Goal: Transaction & Acquisition: Purchase product/service

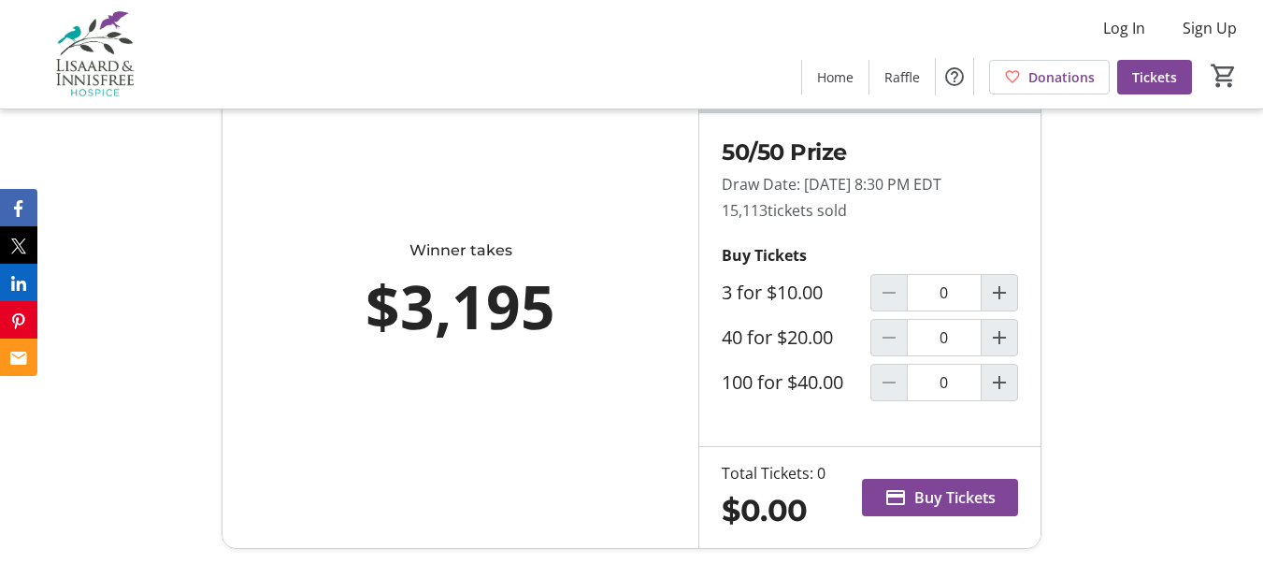
scroll to position [748, 0]
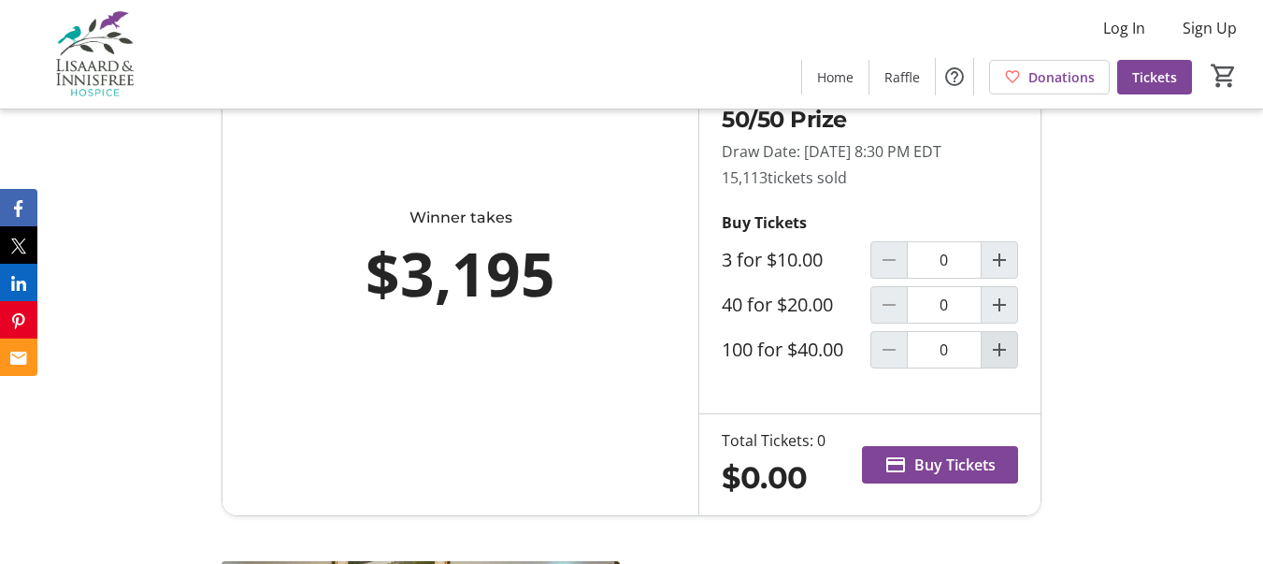
click at [1000, 361] on mat-icon "Increment by one" at bounding box center [999, 350] width 22 height 22
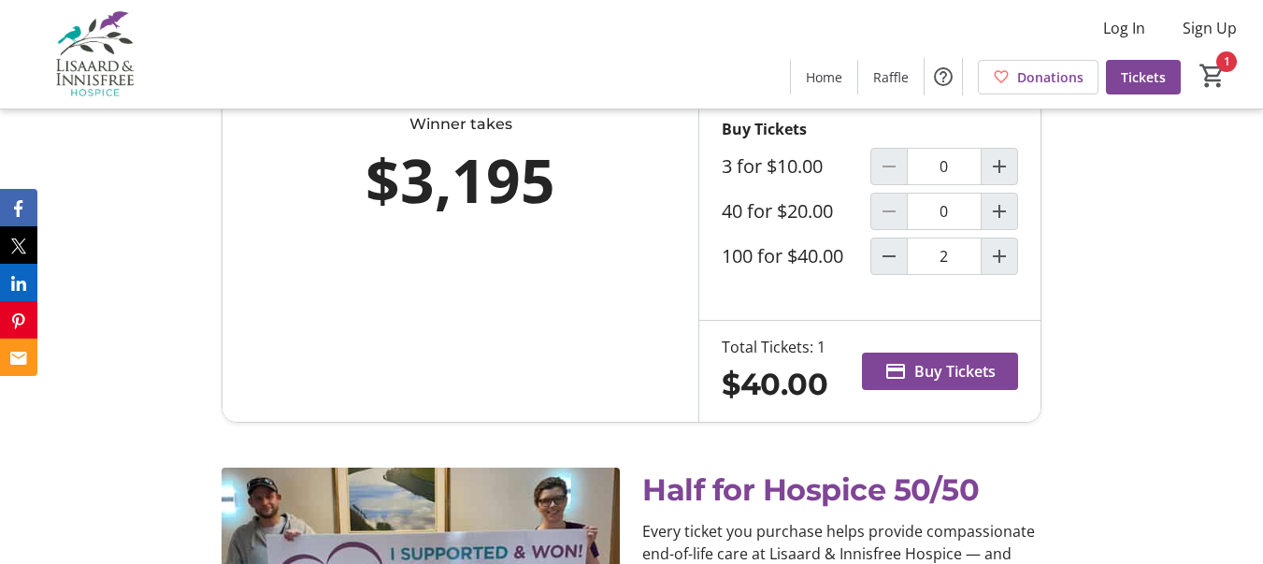
type input "1"
click at [930, 382] on span "Buy Tickets" at bounding box center [955, 371] width 81 height 22
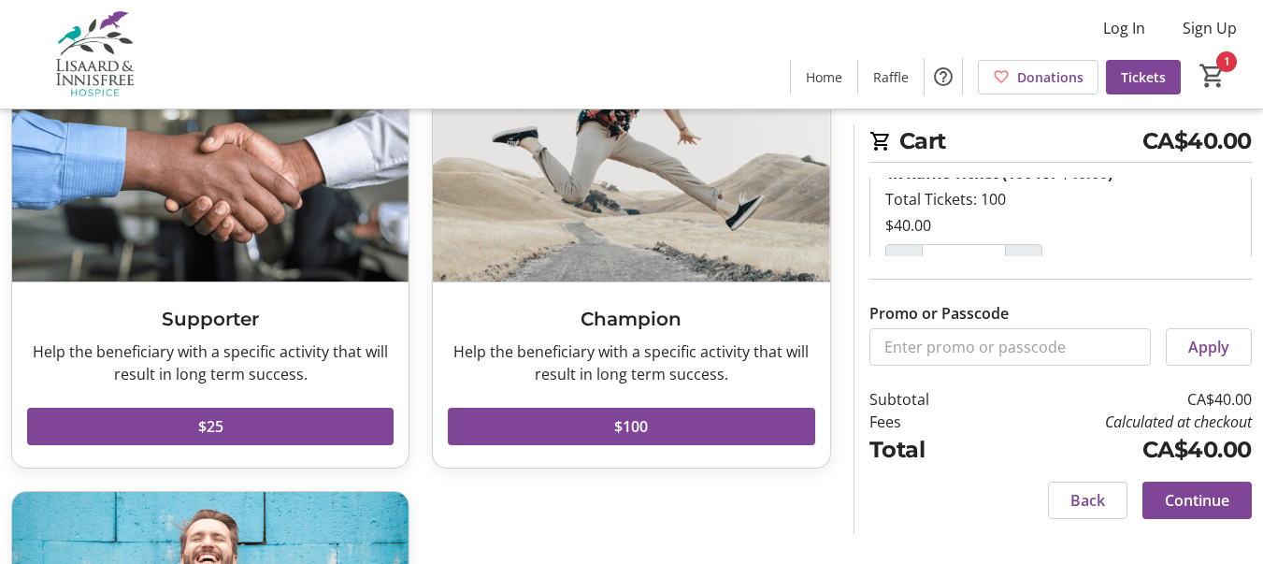
scroll to position [187, 0]
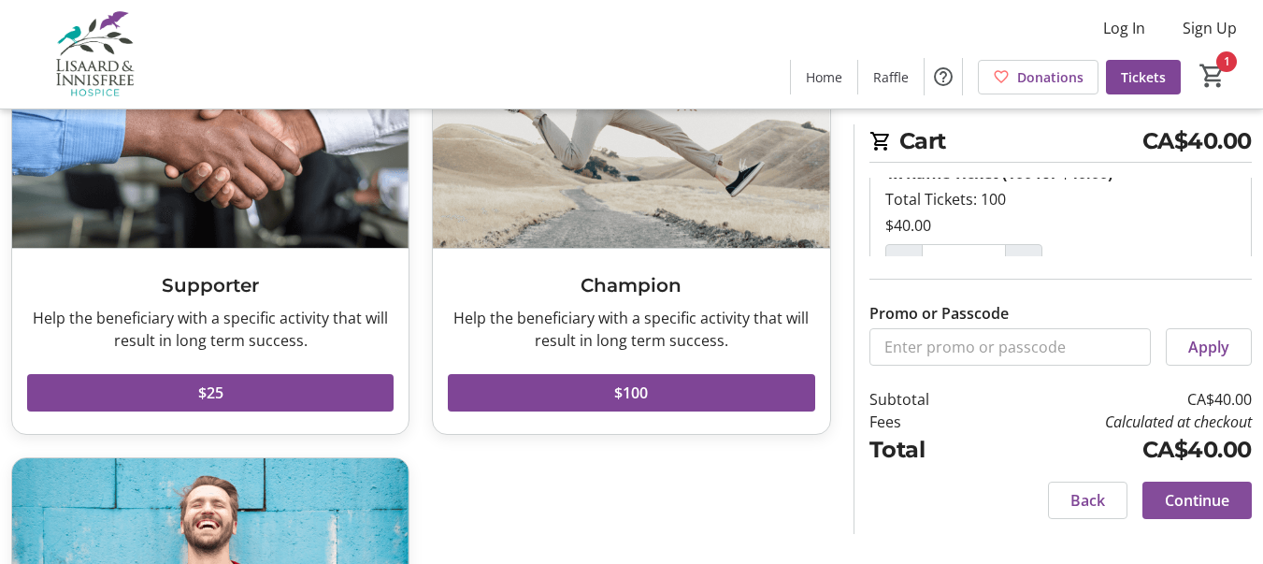
click at [1194, 493] on span "Continue" at bounding box center [1197, 500] width 65 height 22
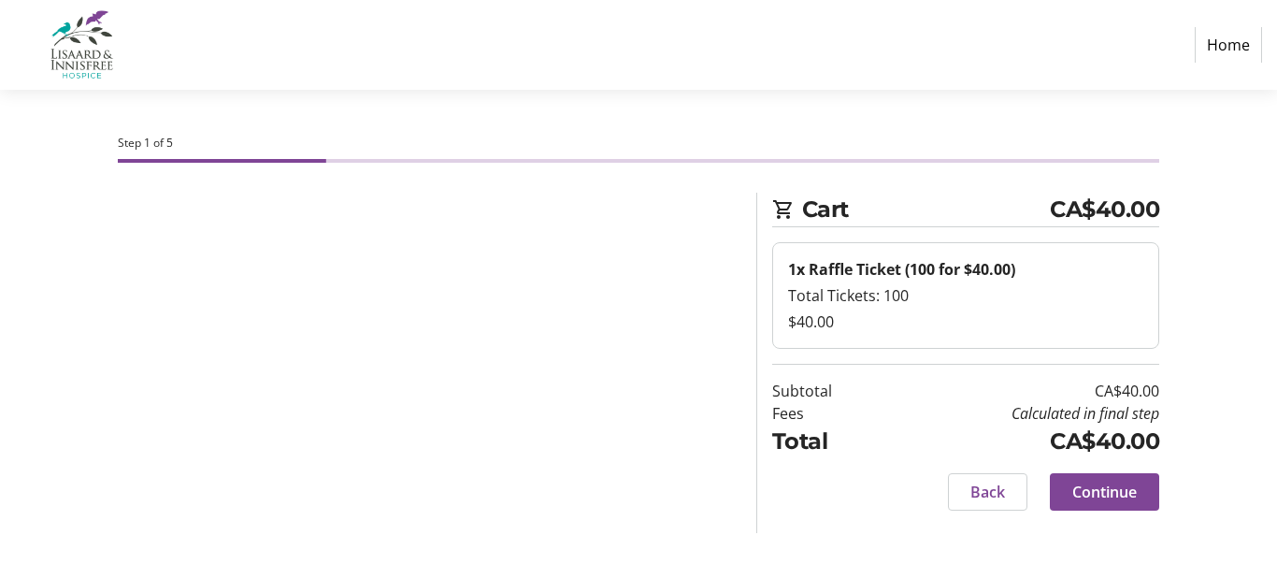
select select "CA"
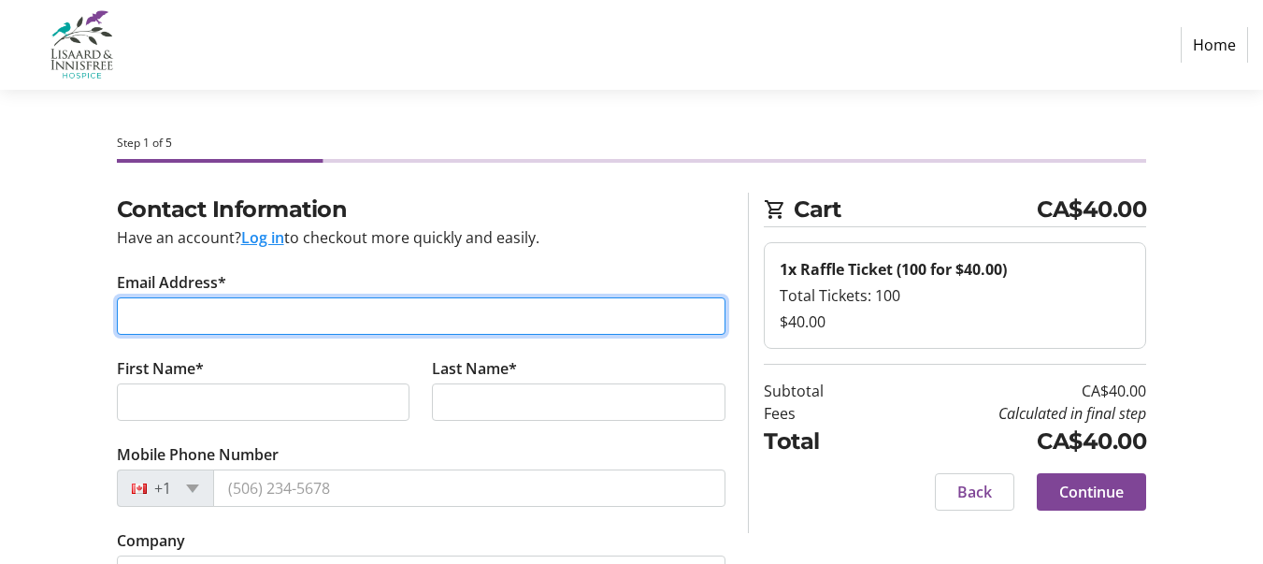
click at [166, 321] on input "Email Address*" at bounding box center [422, 315] width 610 height 37
type input "[EMAIL_ADDRESS][DOMAIN_NAME]"
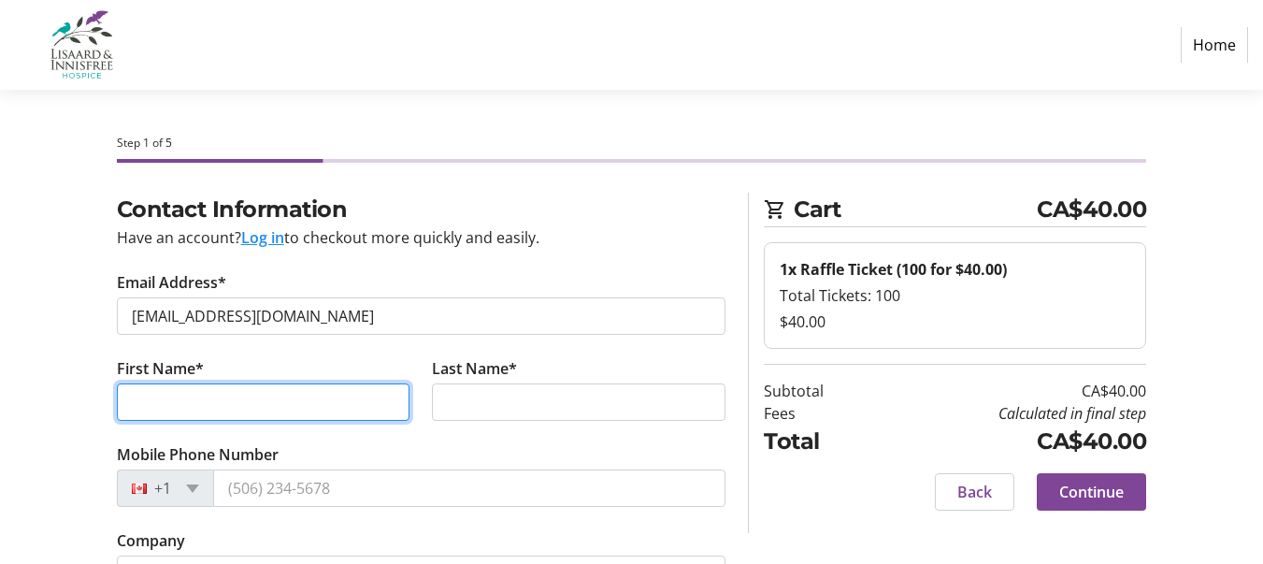
click at [146, 395] on input "First Name*" at bounding box center [264, 401] width 294 height 37
type input "[PERSON_NAME]"
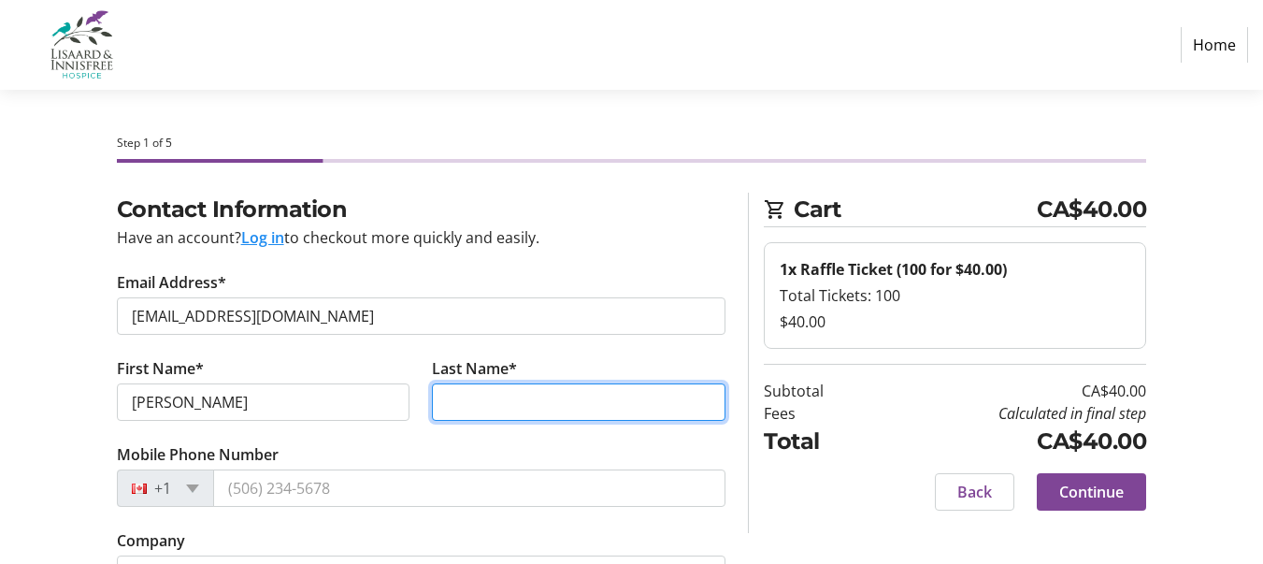
click at [437, 398] on input "Last Name*" at bounding box center [579, 401] width 294 height 37
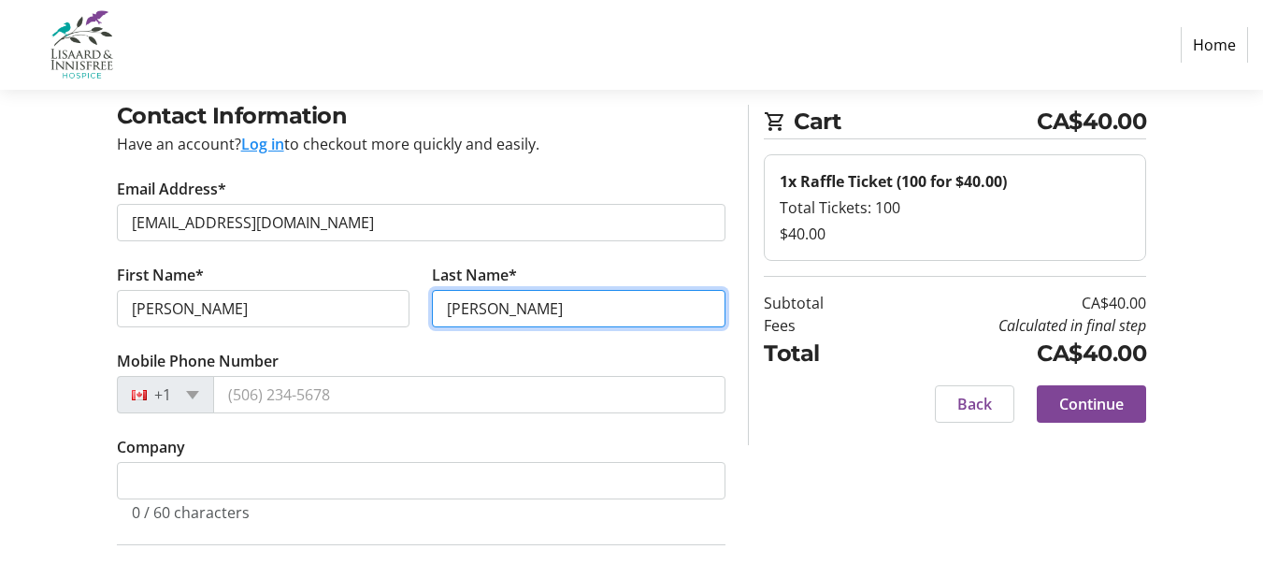
type input "[PERSON_NAME]"
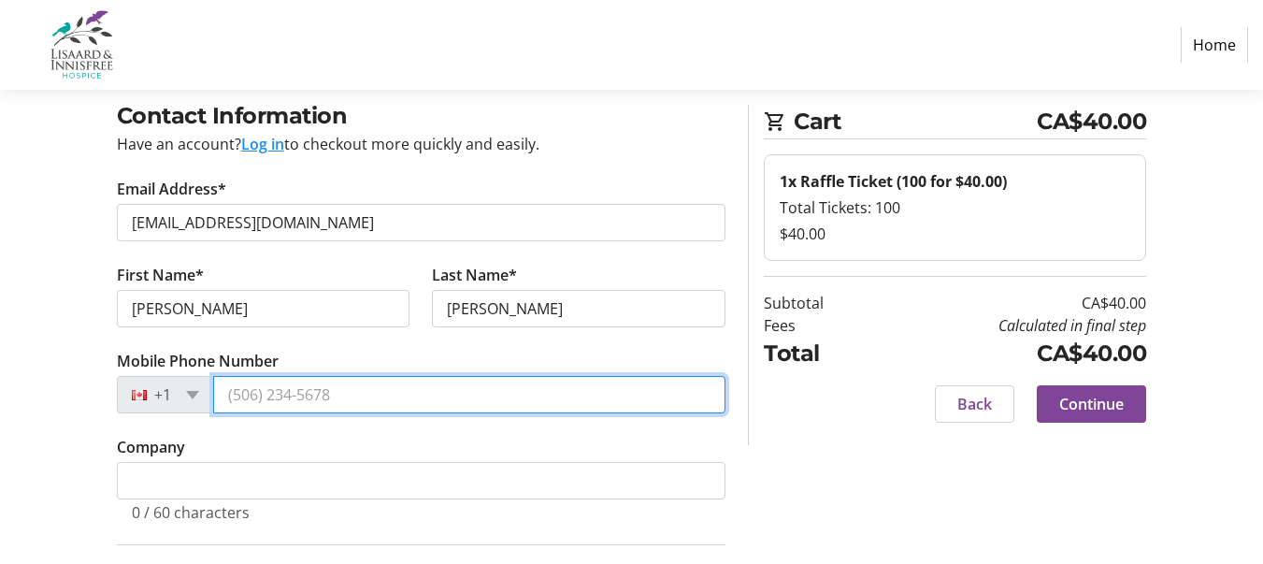
click at [229, 386] on input "Mobile Phone Number" at bounding box center [469, 394] width 513 height 37
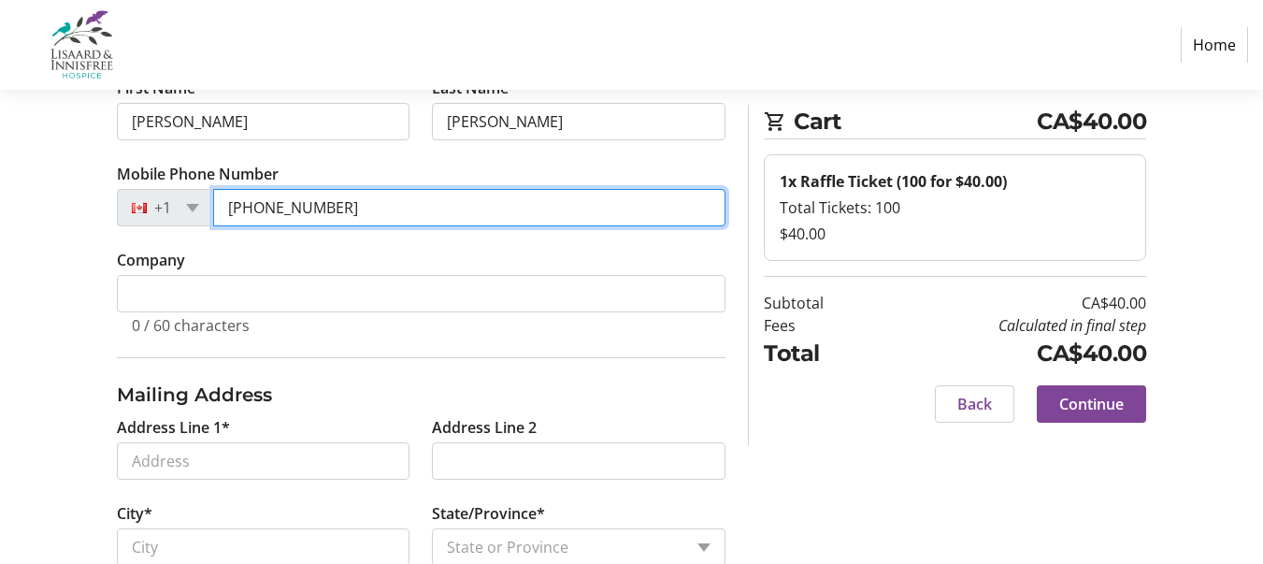
scroll to position [374, 0]
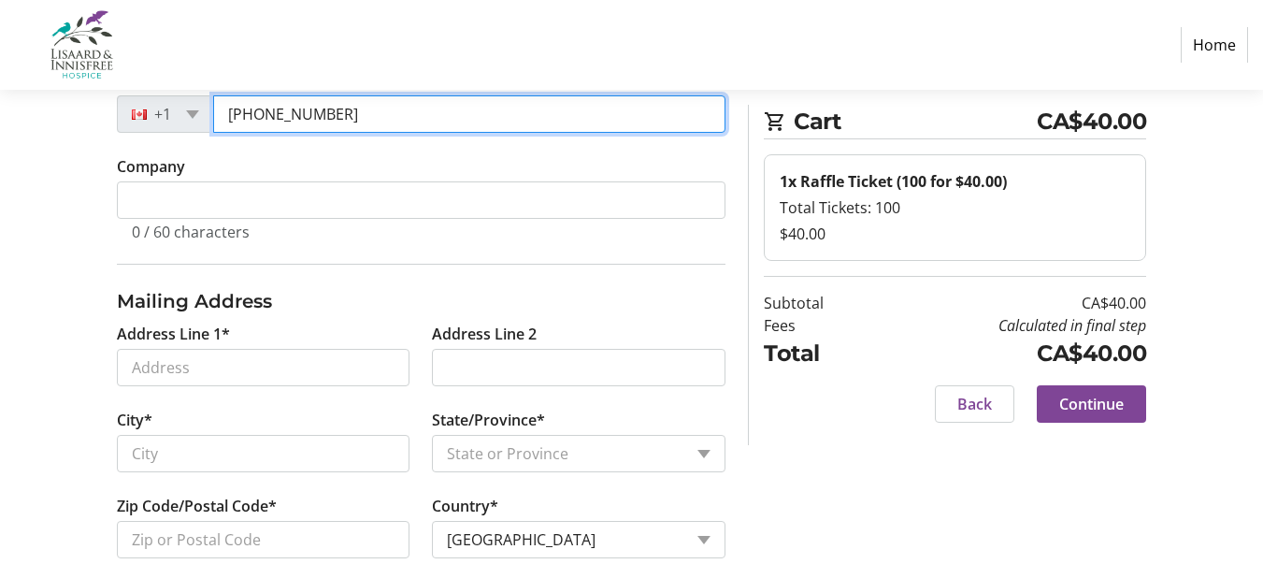
type input "[PHONE_NUMBER]"
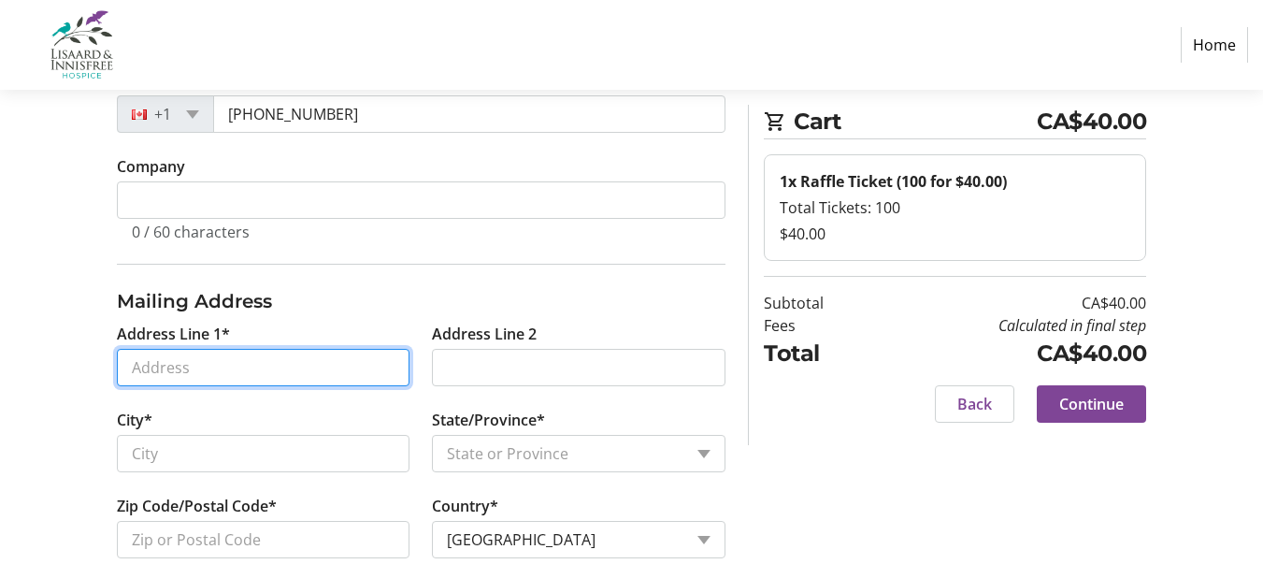
click at [138, 368] on input "Address Line 1*" at bounding box center [264, 367] width 294 height 37
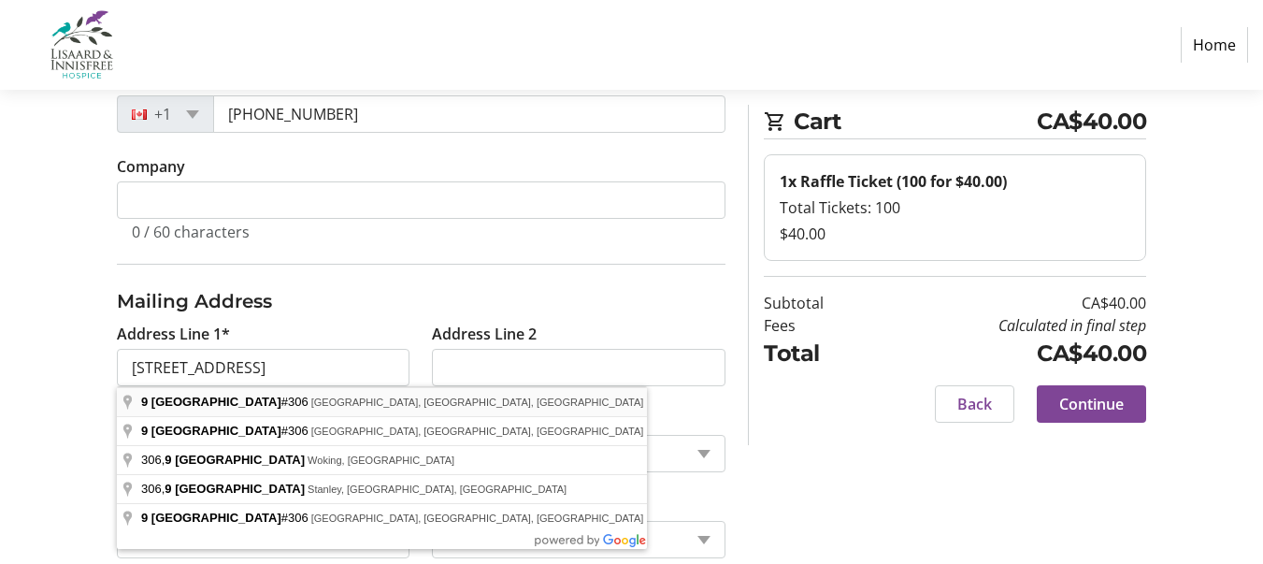
type input "[STREET_ADDRESS]"
type input "[PERSON_NAME]"
select select "ON"
type input "L8E 1J9"
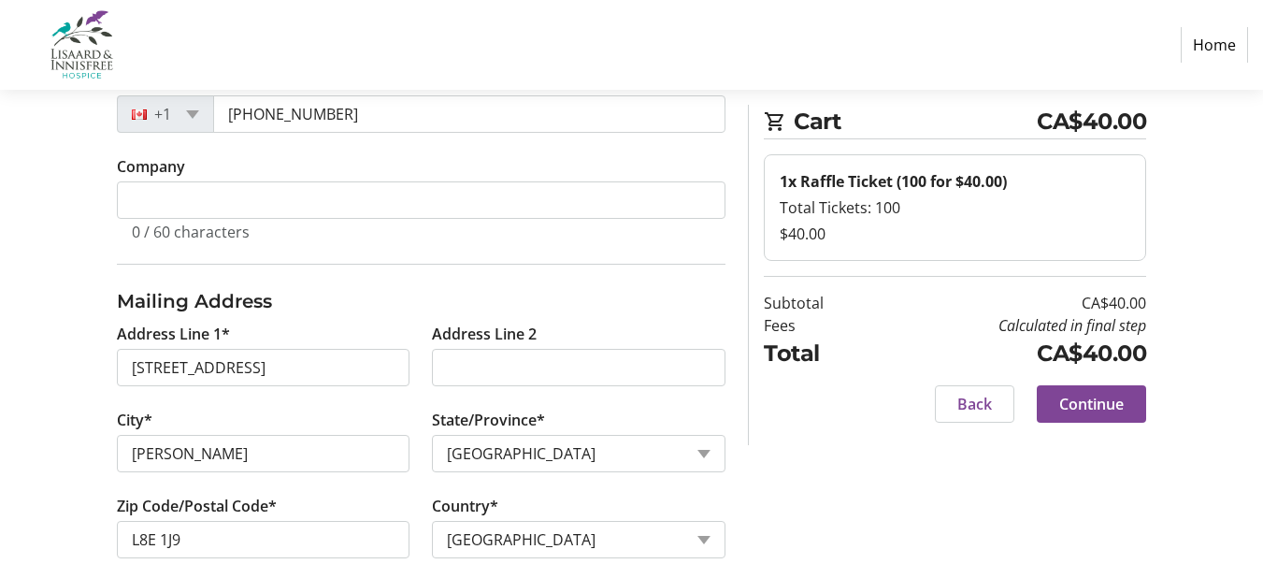
scroll to position [468, 0]
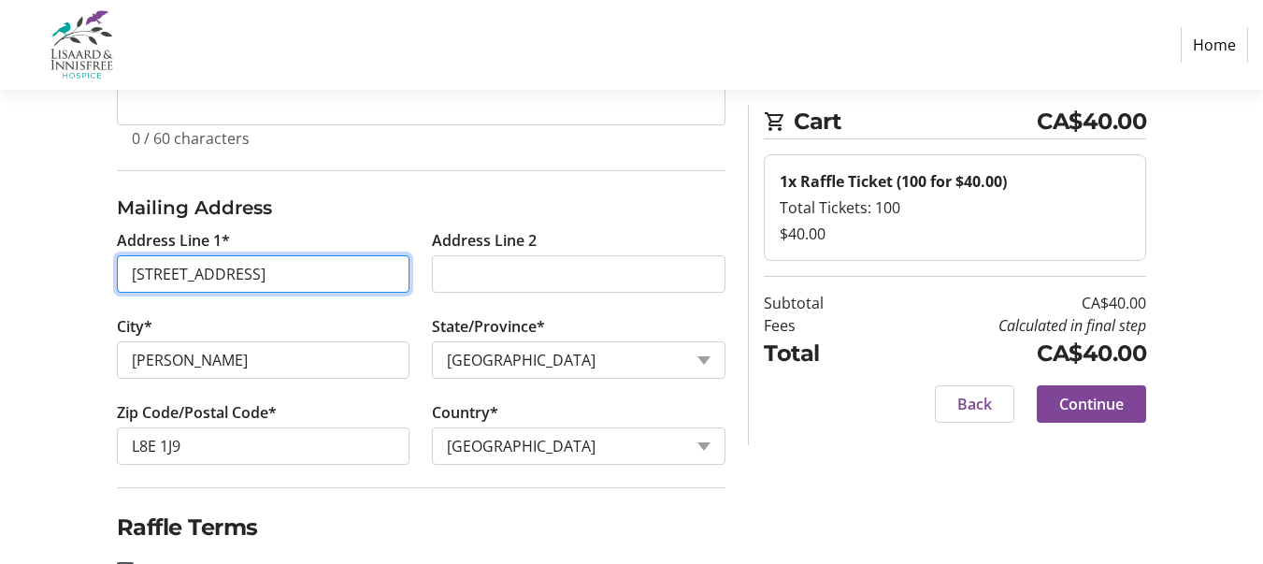
click at [133, 268] on input "[STREET_ADDRESS]" at bounding box center [264, 273] width 294 height 37
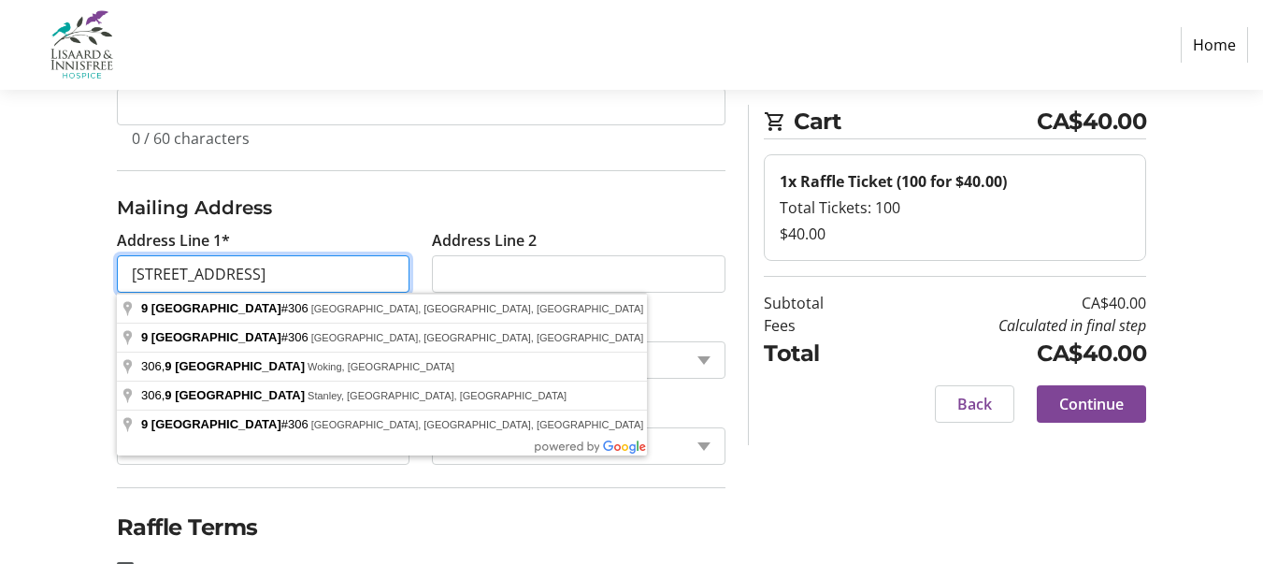
type input "[STREET_ADDRESS]"
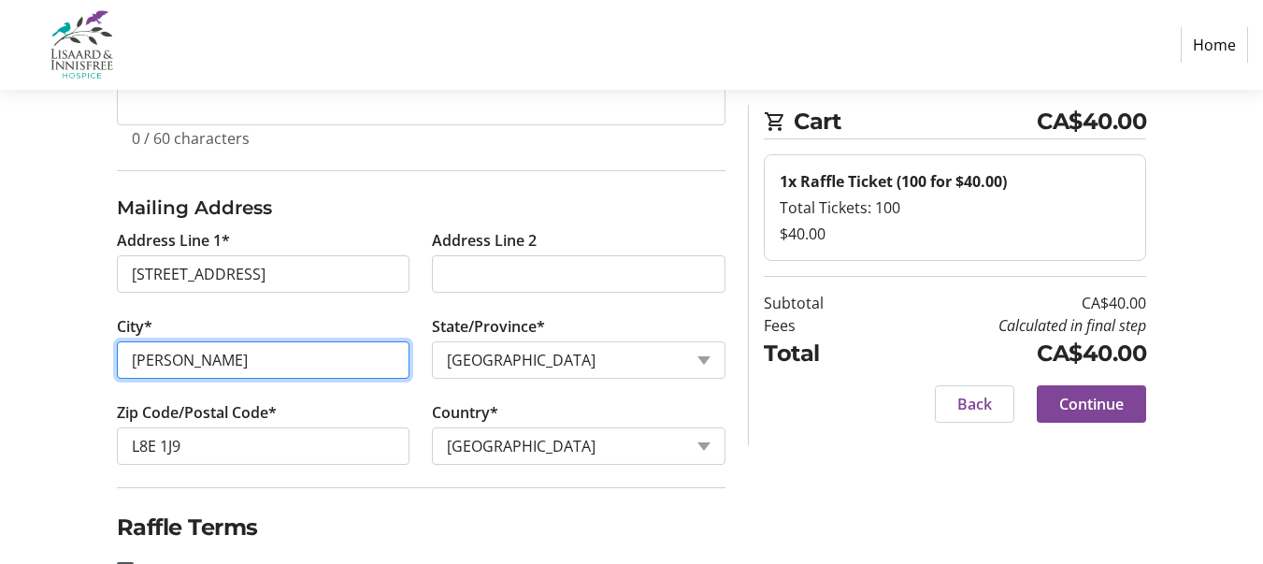
drag, startPoint x: 131, startPoint y: 359, endPoint x: 201, endPoint y: 368, distance: 70.8
click at [201, 368] on input "[PERSON_NAME]" at bounding box center [264, 359] width 294 height 37
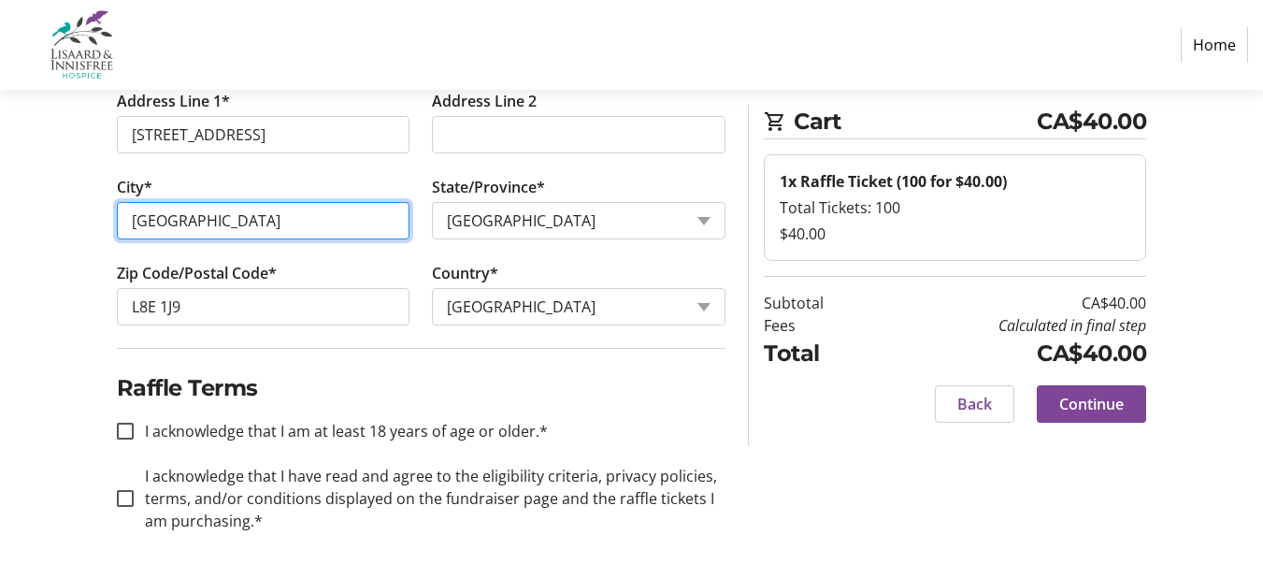
scroll to position [620, 0]
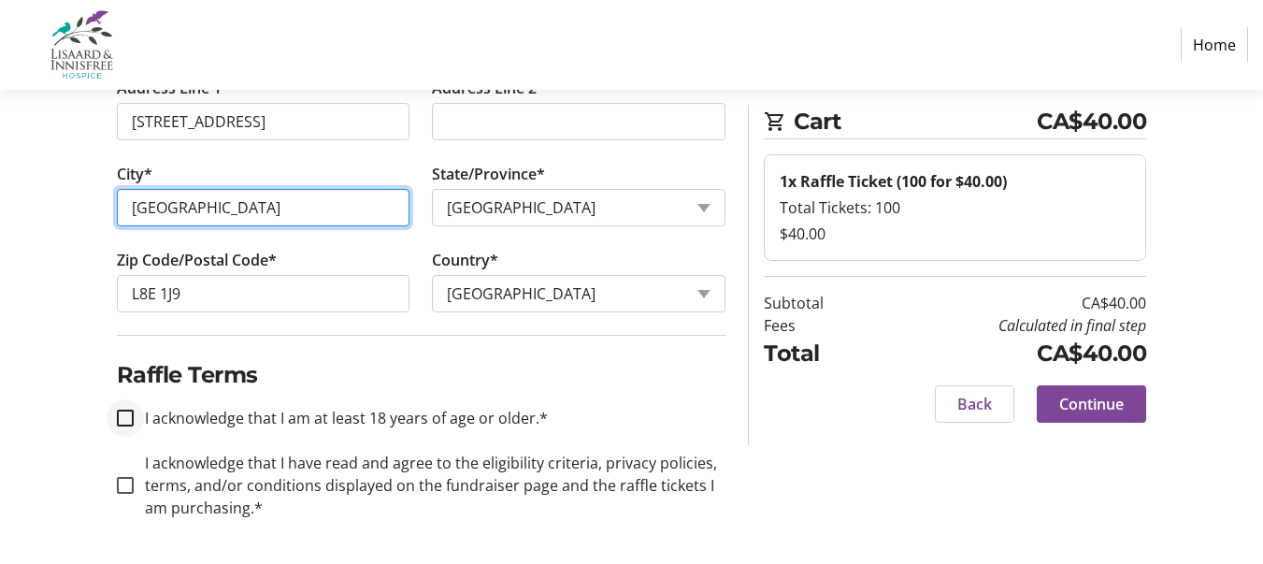
type input "[GEOGRAPHIC_DATA]"
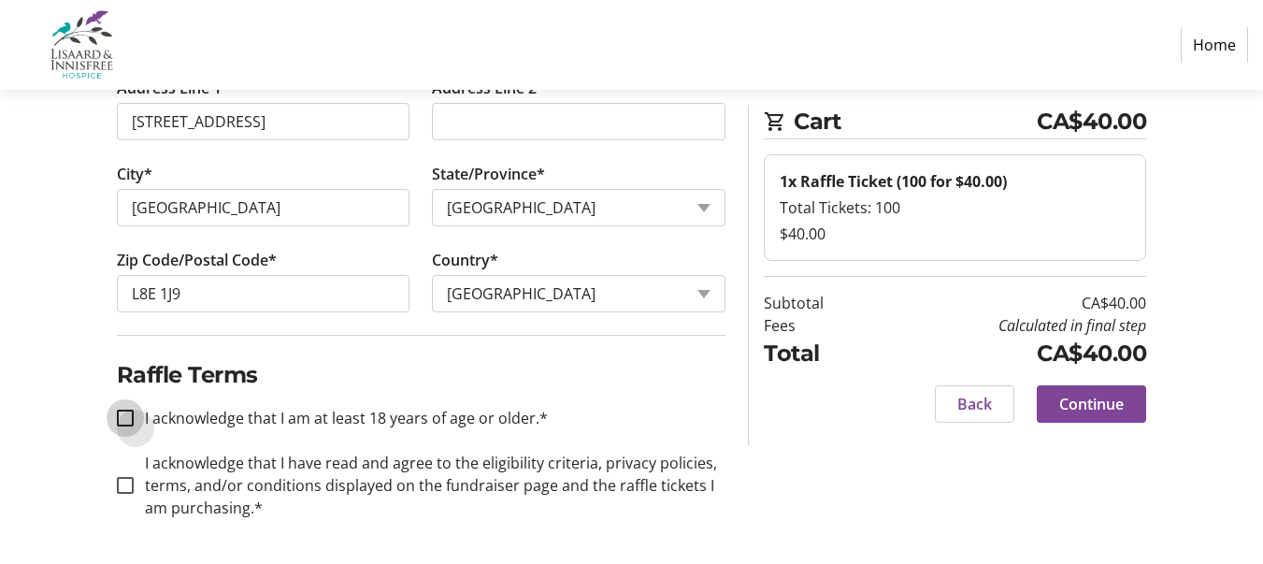
click at [128, 417] on input "I acknowledge that I am at least 18 years of age or older.*" at bounding box center [125, 418] width 17 height 17
checkbox input "true"
click at [127, 484] on input "I acknowledge that I have read and agree to the eligibility criteria, privacy p…" at bounding box center [125, 485] width 17 height 17
checkbox input "true"
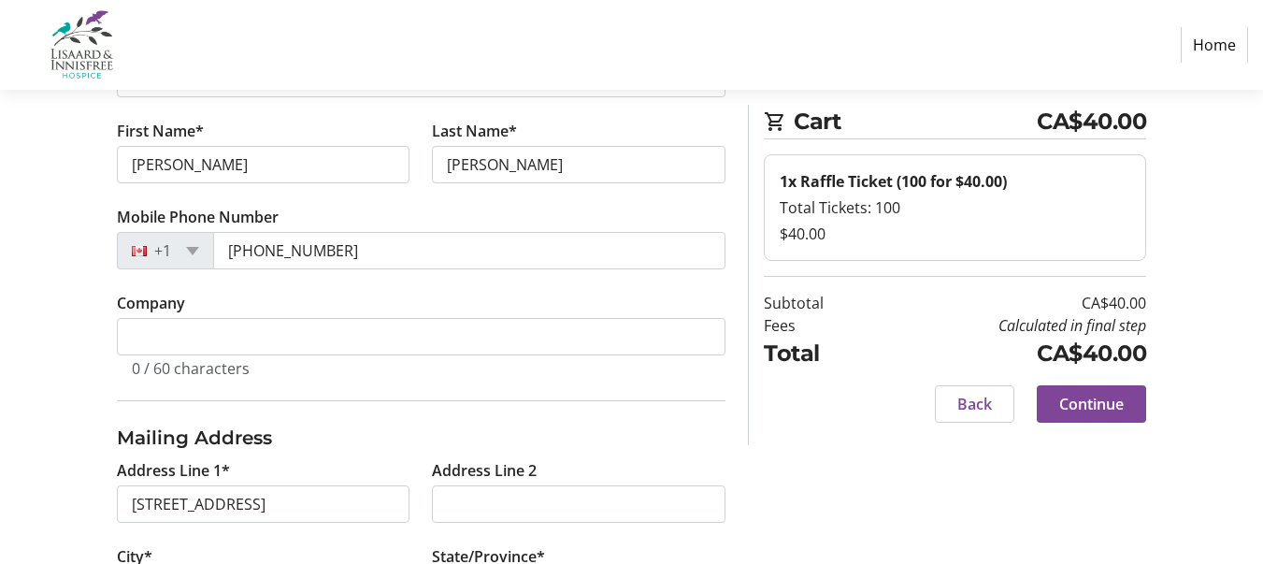
scroll to position [339, 0]
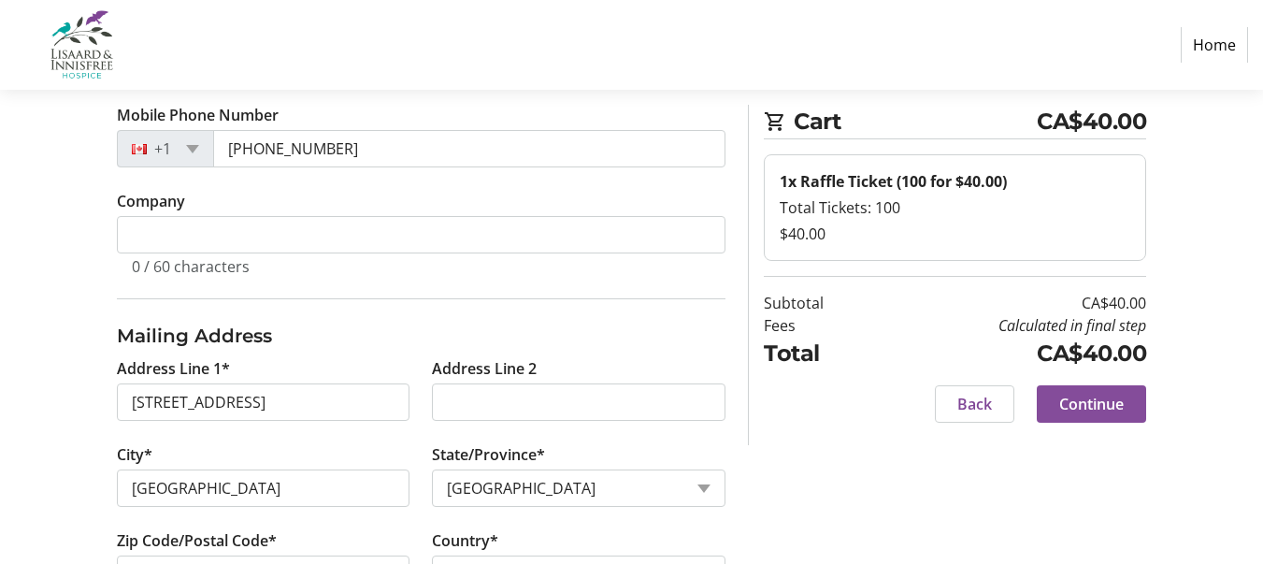
click at [1074, 395] on span "Continue" at bounding box center [1092, 404] width 65 height 22
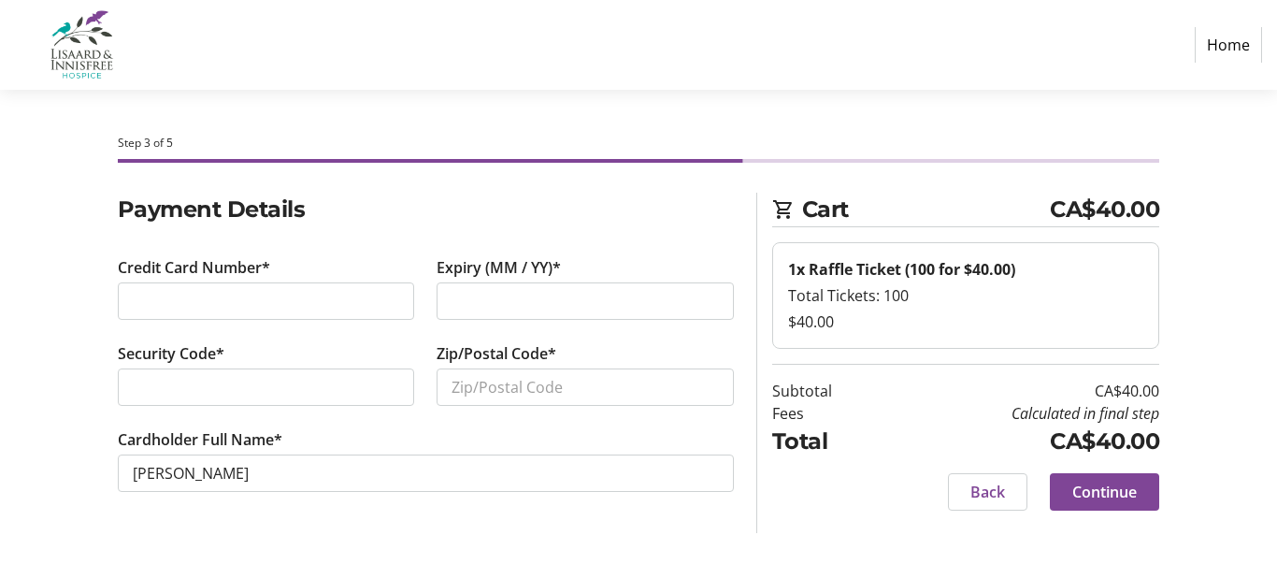
click at [449, 297] on div at bounding box center [585, 300] width 297 height 37
click at [459, 388] on input "Zip/Postal Code*" at bounding box center [585, 386] width 297 height 37
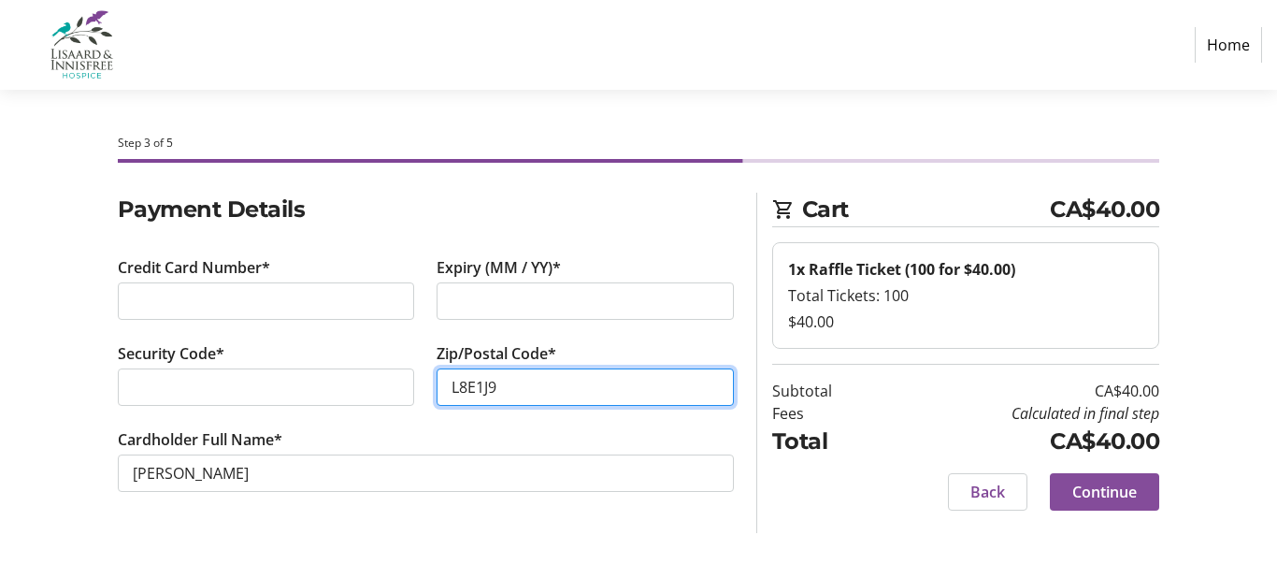
type input "L8E1J9"
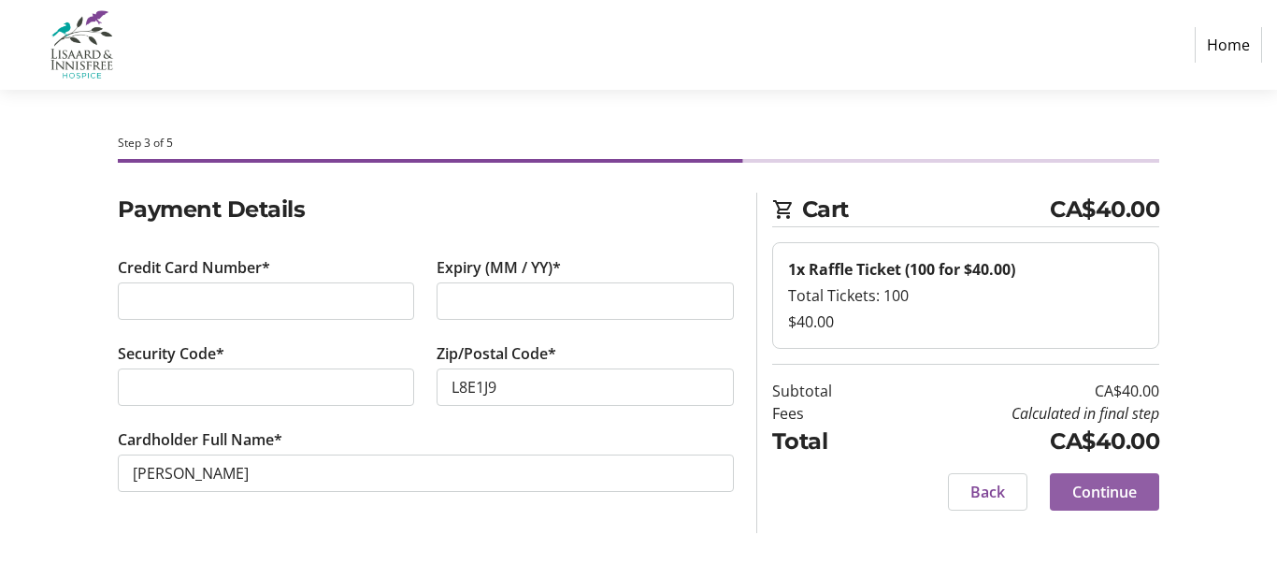
click at [1107, 489] on span "Continue" at bounding box center [1105, 492] width 65 height 22
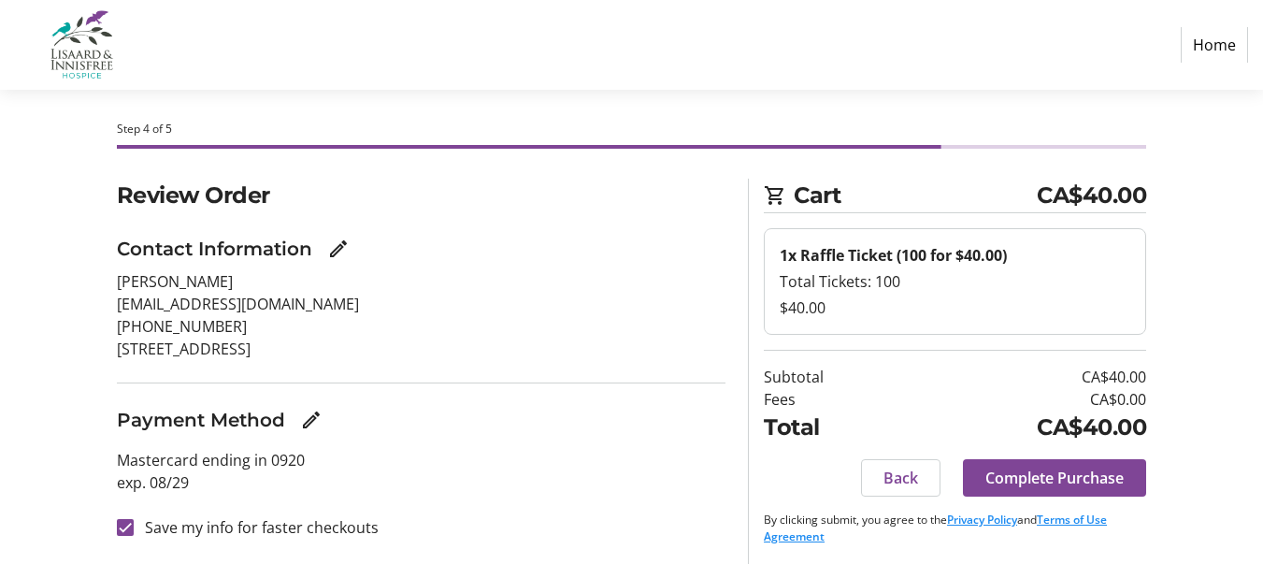
scroll to position [18, 0]
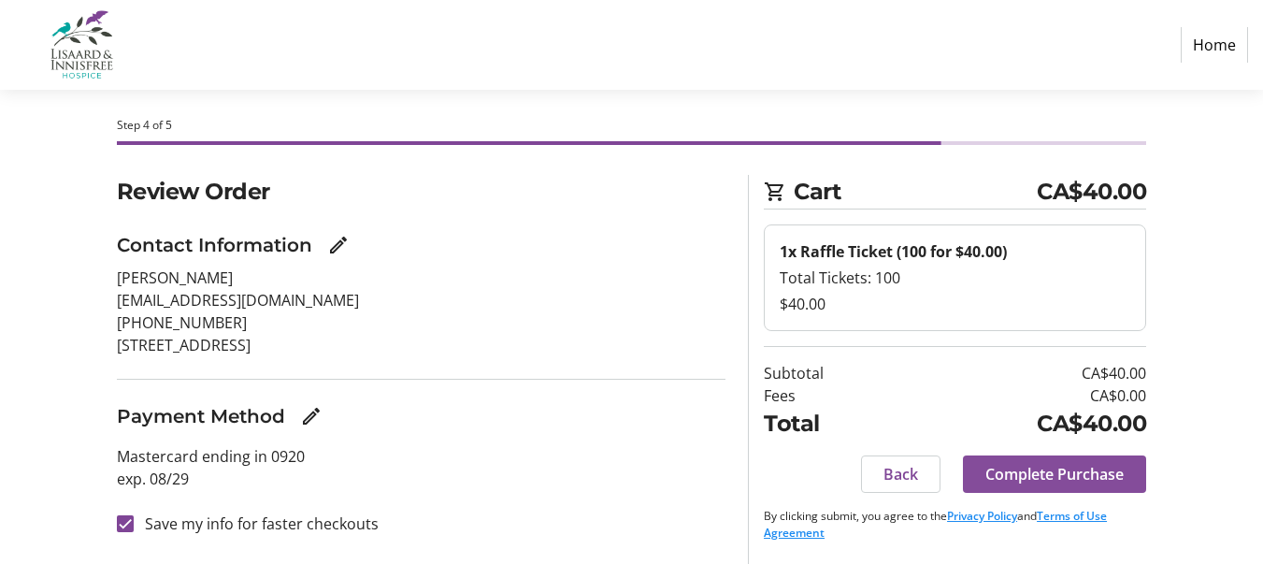
click at [1032, 469] on span "Complete Purchase" at bounding box center [1055, 474] width 138 height 22
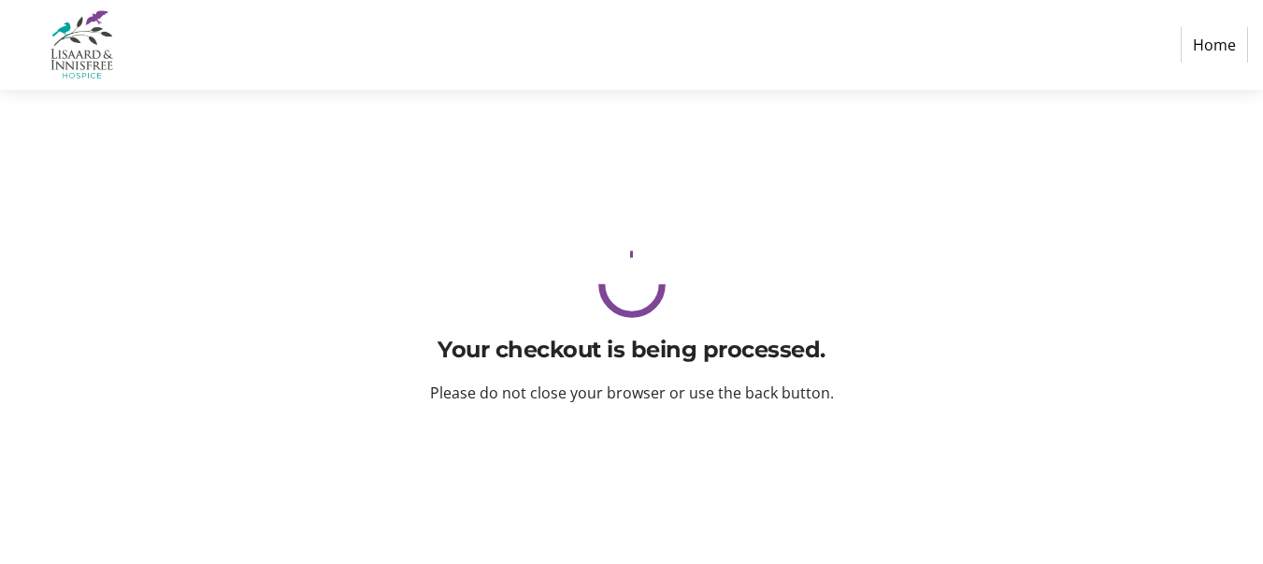
scroll to position [0, 0]
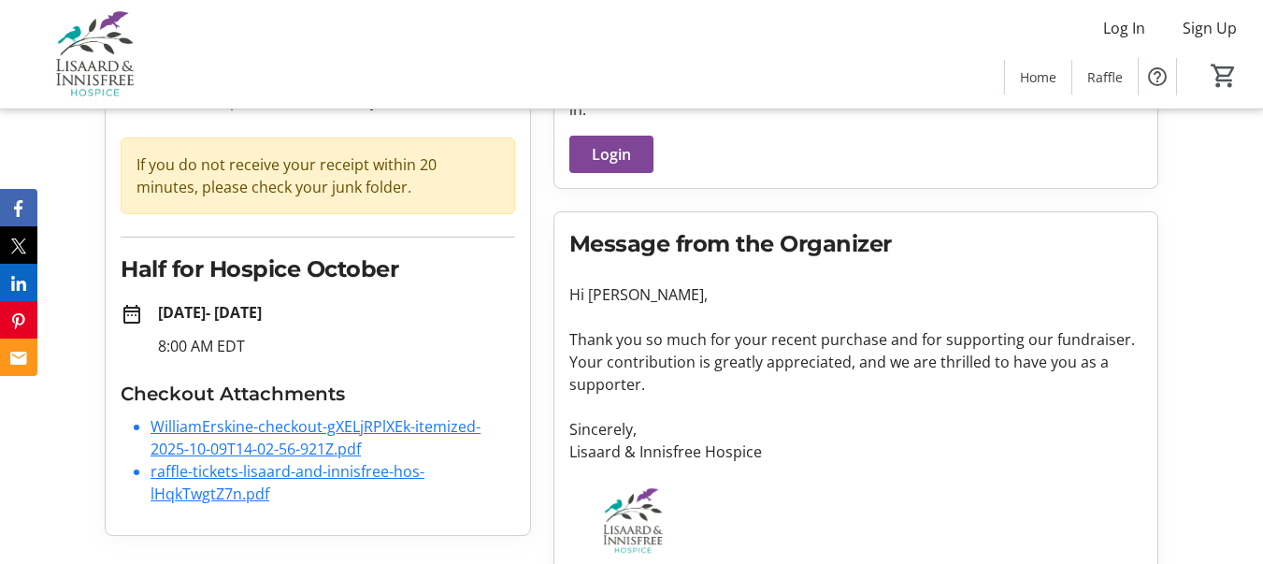
scroll to position [182, 0]
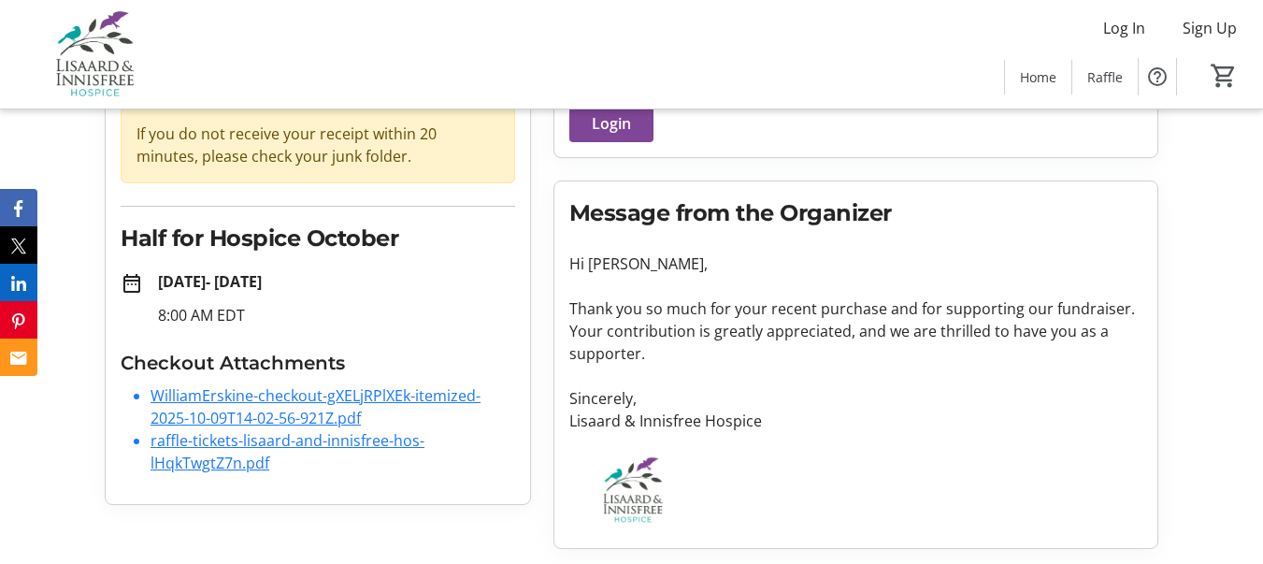
click at [296, 396] on link "WilliamErskine-checkout-gXELjRPlXEk-itemized-2025-10-09T14-02-56-921Z.pdf" at bounding box center [316, 406] width 330 height 43
click at [275, 439] on link "raffle-tickets-lisaard-and-innisfree-hos-lHqkTwgtZ7n.pdf" at bounding box center [288, 451] width 274 height 43
click at [360, 440] on link "raffle-tickets-lisaard-and-innisfree-hos-lHqkTwgtZ7n.pdf" at bounding box center [288, 451] width 274 height 43
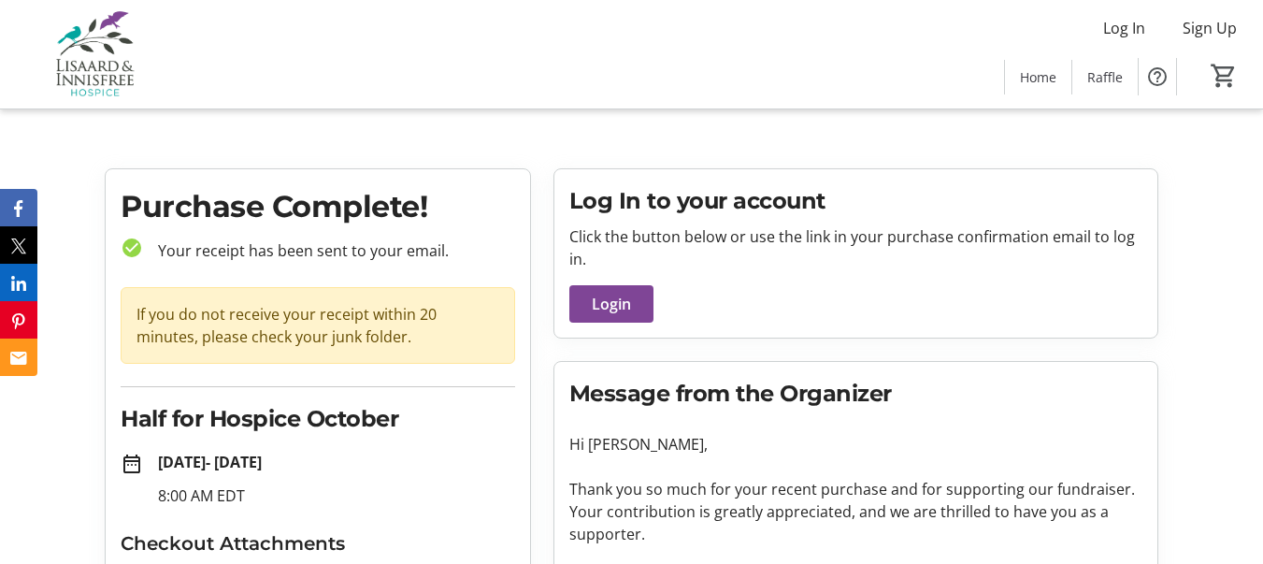
scroll to position [0, 0]
